Goal: Task Accomplishment & Management: Use online tool/utility

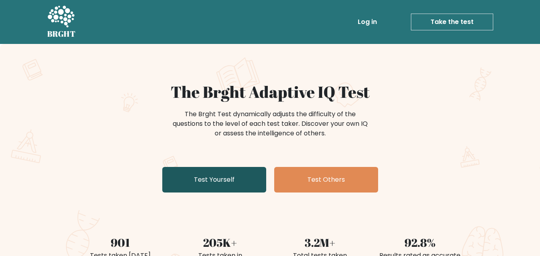
click at [219, 188] on link "Test Yourself" at bounding box center [214, 180] width 104 height 26
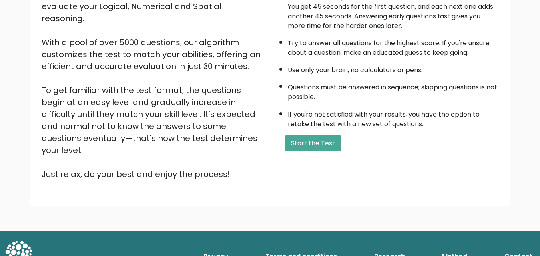
scroll to position [110, 0]
click at [314, 143] on button "Start the Test" at bounding box center [313, 144] width 57 height 16
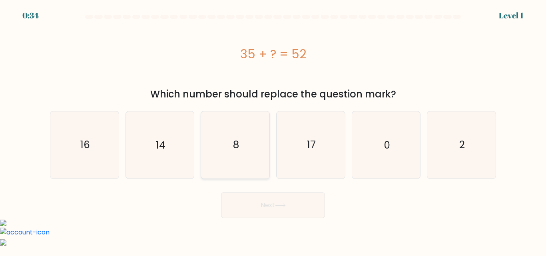
click at [236, 144] on text "8" at bounding box center [236, 145] width 6 height 14
click at [273, 130] on input "c. 8" at bounding box center [273, 129] width 0 height 2
radio input "true"
click at [278, 202] on button "Next" at bounding box center [273, 206] width 104 height 26
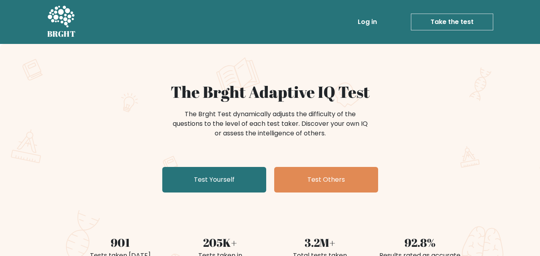
click at [213, 181] on link "Test Yourself" at bounding box center [214, 180] width 104 height 26
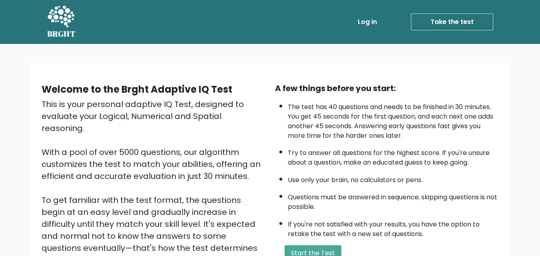
scroll to position [110, 0]
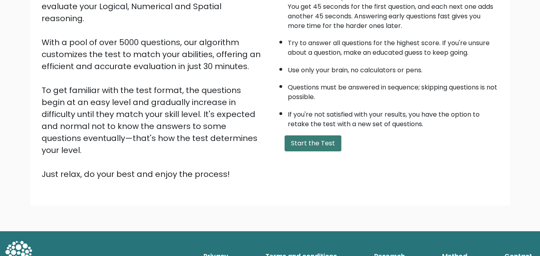
click at [326, 146] on button "Start the Test" at bounding box center [313, 144] width 57 height 16
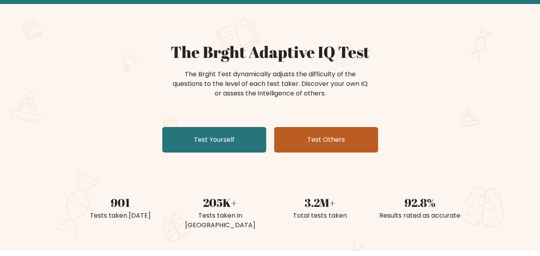
scroll to position [120, 0]
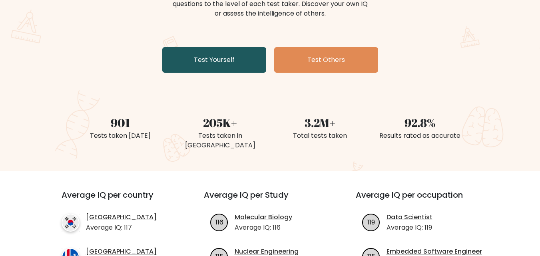
click at [214, 57] on link "Test Yourself" at bounding box center [214, 60] width 104 height 26
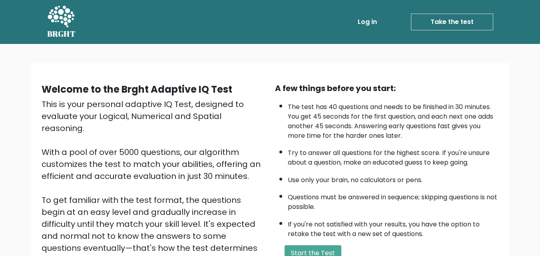
scroll to position [110, 0]
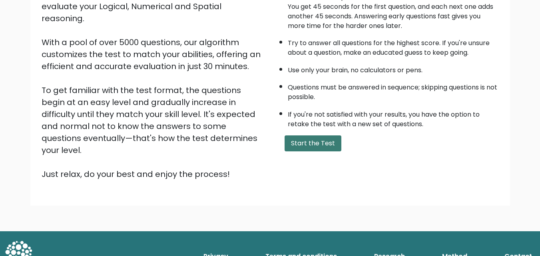
click at [313, 145] on button "Start the Test" at bounding box center [313, 144] width 57 height 16
